Goal: Task Accomplishment & Management: Use online tool/utility

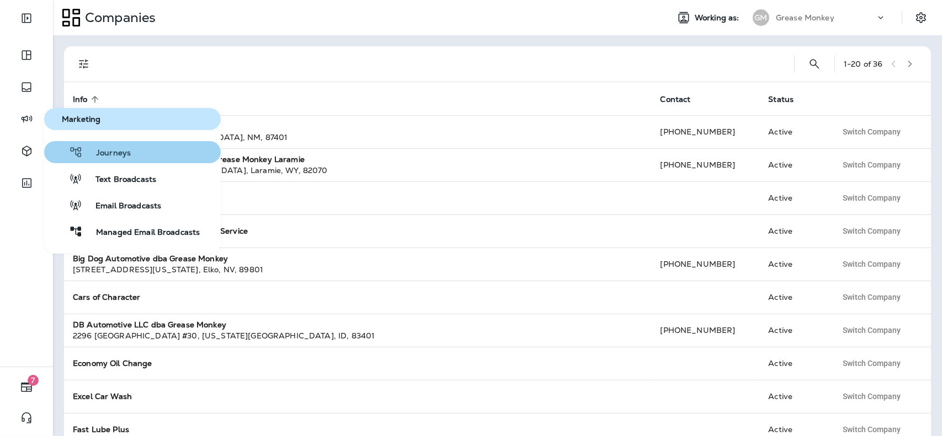
click at [147, 158] on button "Journeys" at bounding box center [132, 152] width 177 height 22
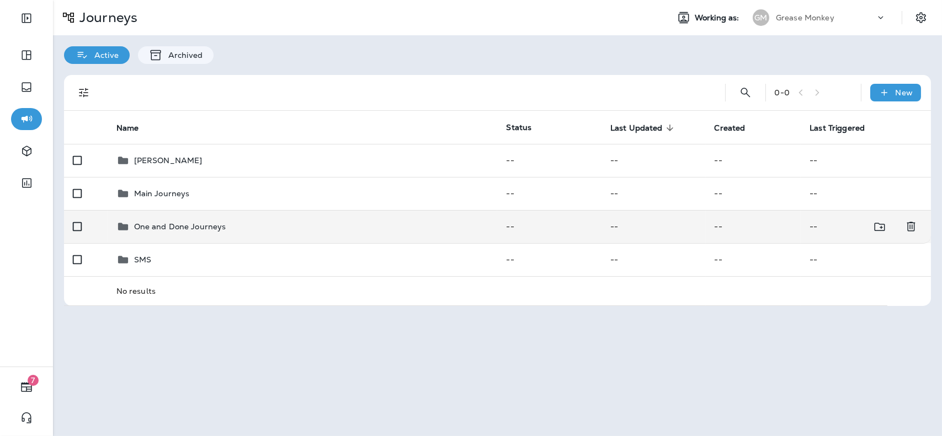
click at [226, 219] on td "One and Done Journeys" at bounding box center [303, 226] width 390 height 33
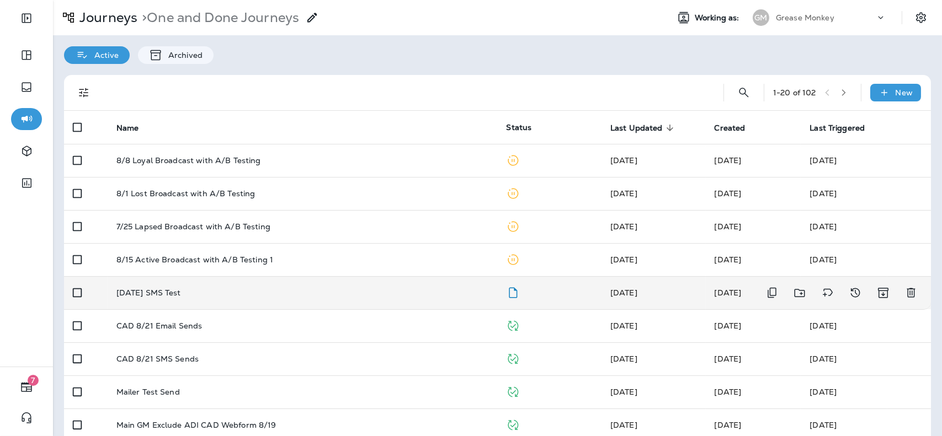
click at [330, 300] on td "[DATE] SMS Test" at bounding box center [303, 292] width 390 height 33
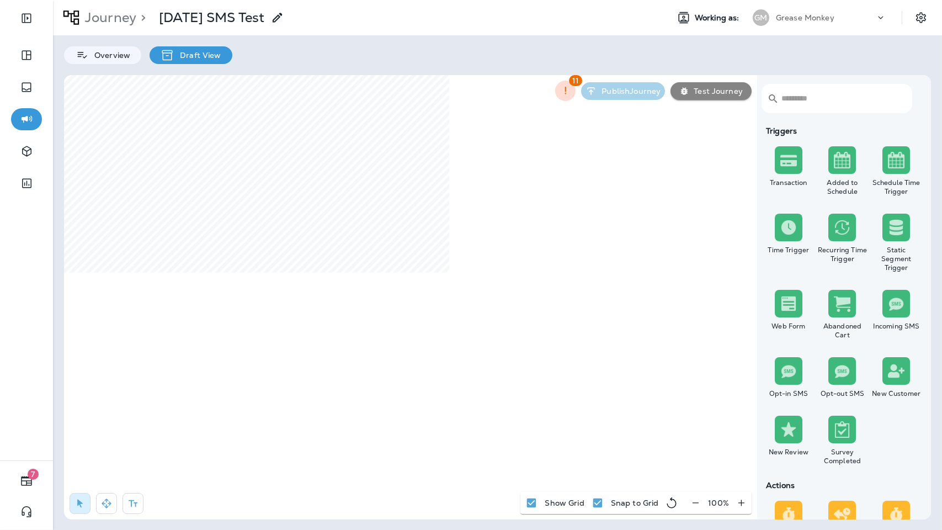
click at [697, 436] on icon "button" at bounding box center [696, 502] width 12 height 11
click at [697, 436] on icon "button" at bounding box center [700, 502] width 12 height 11
click at [705, 436] on icon "button" at bounding box center [701, 502] width 12 height 11
click at [705, 436] on icon "button" at bounding box center [700, 502] width 12 height 11
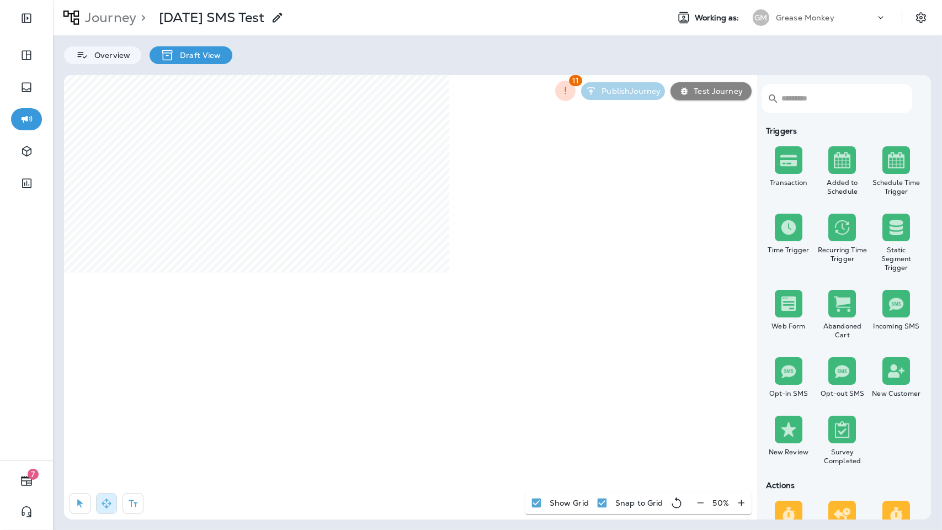
select select "***"
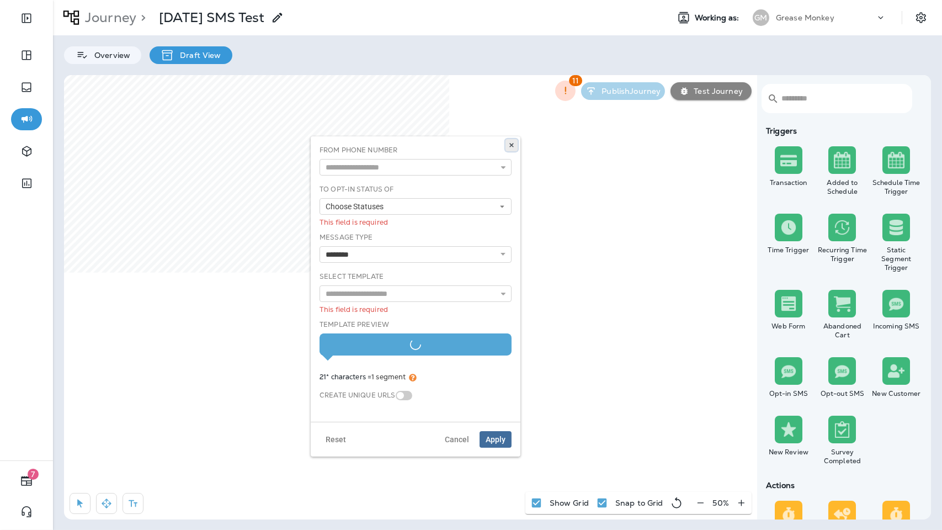
click at [509, 146] on use at bounding box center [511, 145] width 4 height 4
